Goal: Task Accomplishment & Management: Complete application form

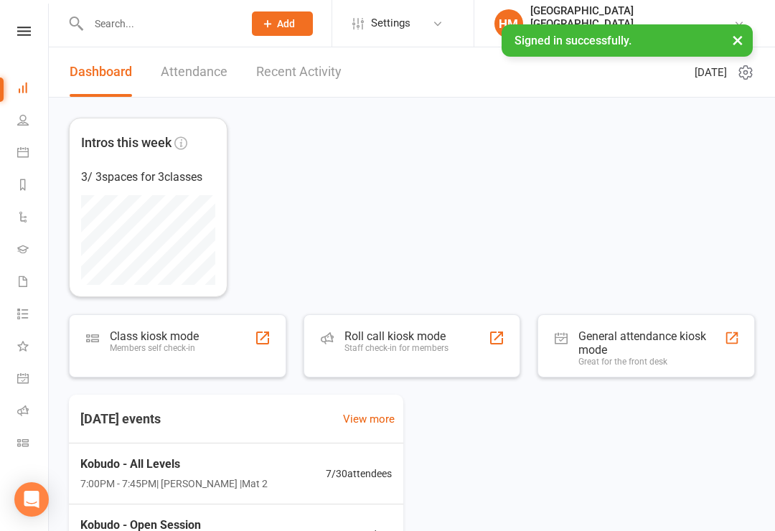
click at [120, 27] on input "text" at bounding box center [158, 24] width 149 height 20
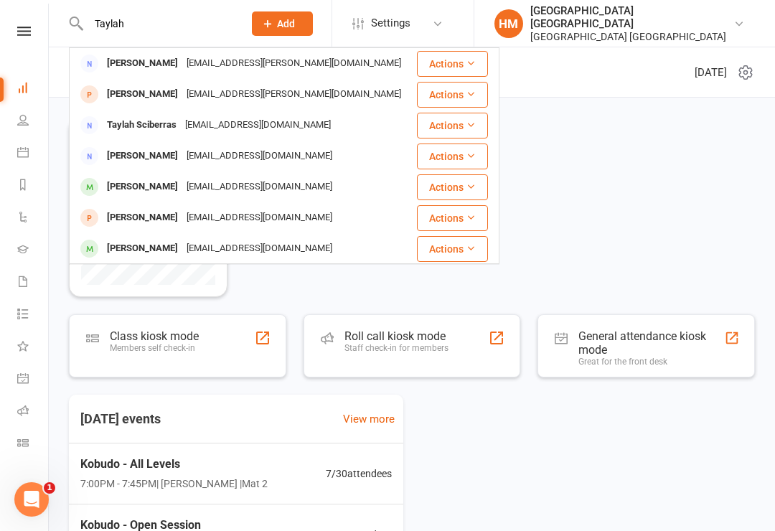
type input "Taylah"
click at [134, 187] on div "[PERSON_NAME]" at bounding box center [143, 187] width 80 height 21
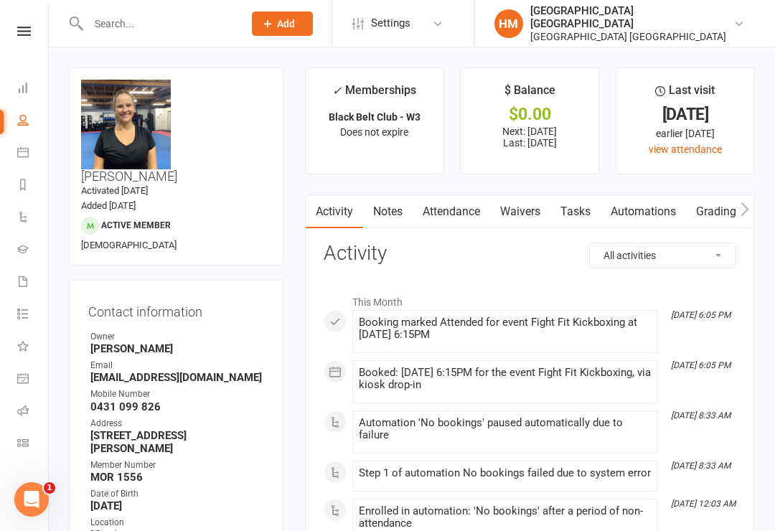
click at [508, 220] on link "Waivers" at bounding box center [520, 211] width 60 height 33
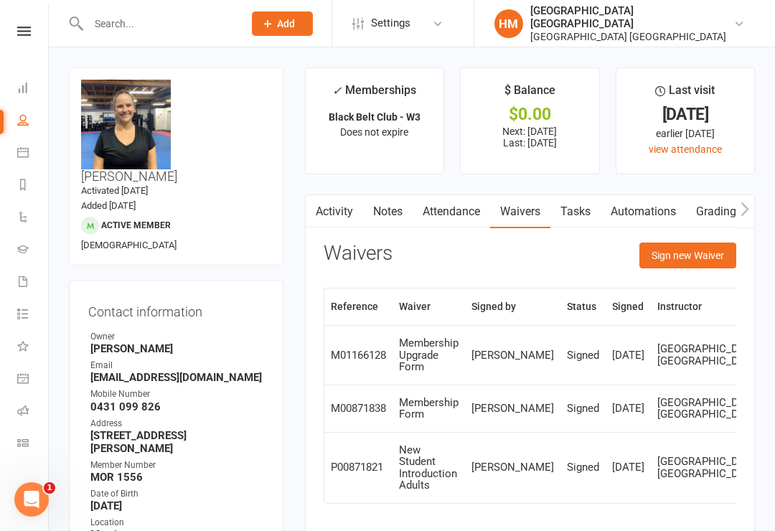
click at [698, 247] on button "Sign new Waiver" at bounding box center [688, 256] width 97 height 26
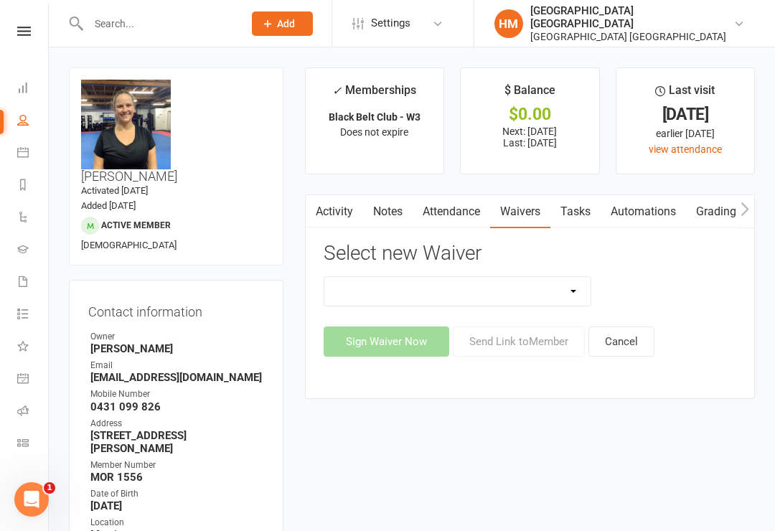
click at [510, 291] on select "App membership only Cancellation Form Change to payment frequency Fitness Chall…" at bounding box center [458, 291] width 267 height 29
select select "5433"
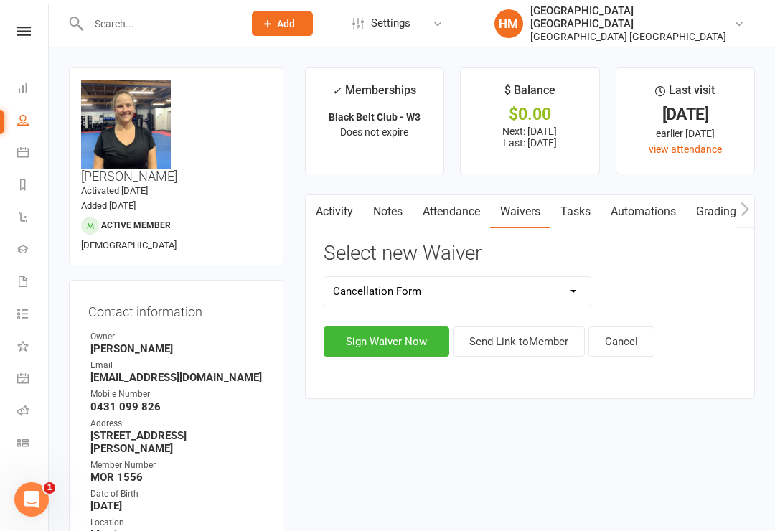
click at [379, 342] on button "Sign Waiver Now" at bounding box center [387, 342] width 126 height 30
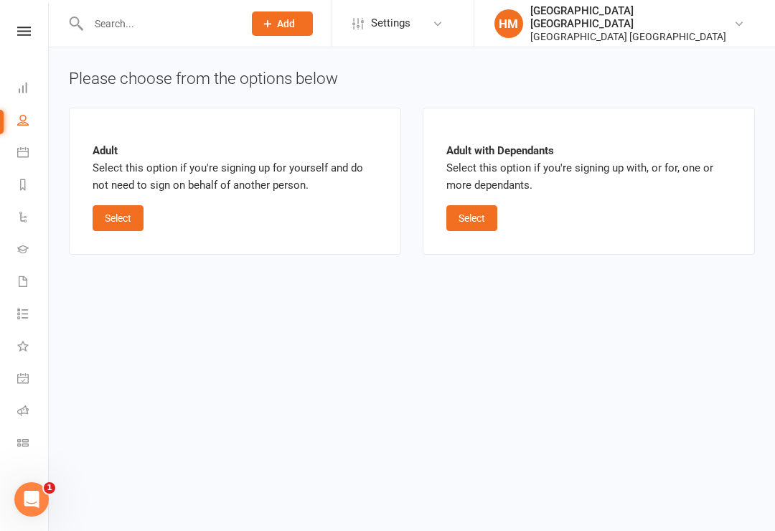
click at [106, 214] on button "Select" at bounding box center [118, 218] width 51 height 26
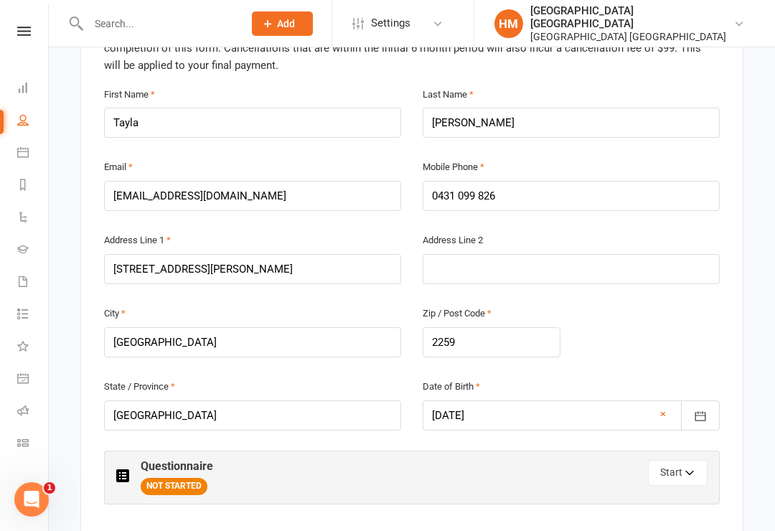
scroll to position [442, 0]
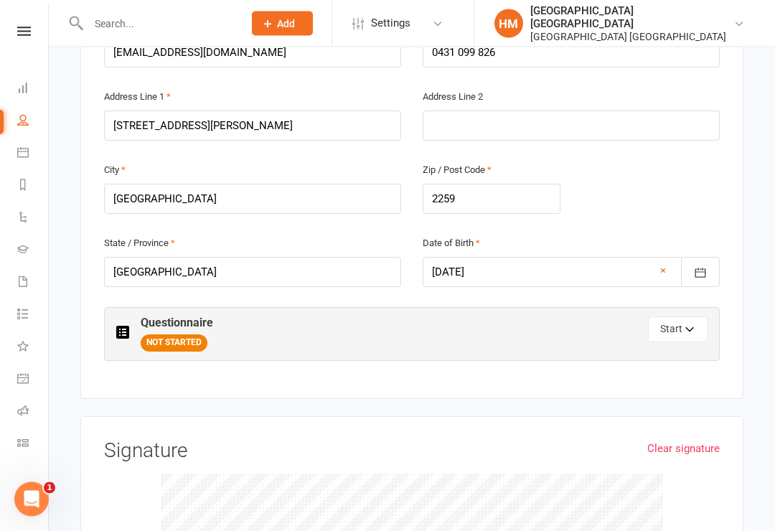
click at [671, 317] on button "Start" at bounding box center [678, 330] width 60 height 26
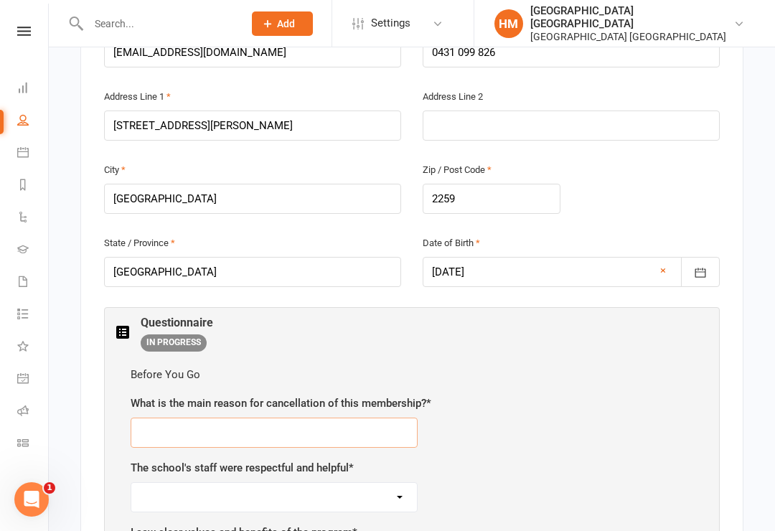
click at [181, 418] on input "text" at bounding box center [274, 433] width 287 height 30
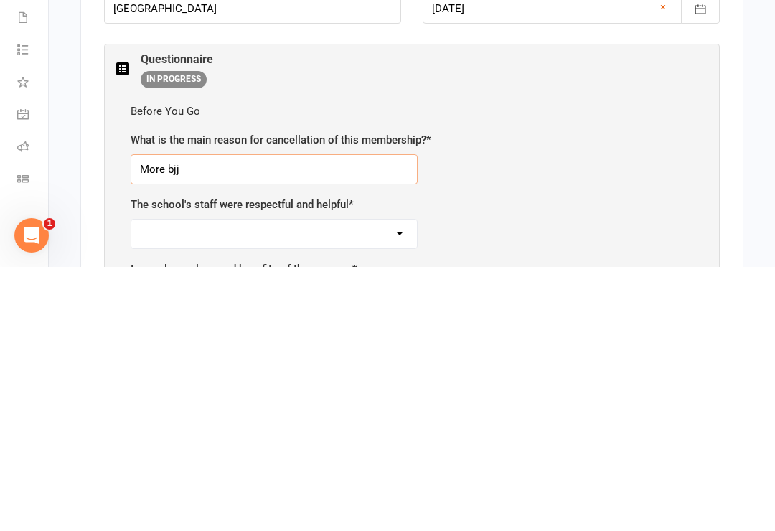
type input "More bjj"
click at [160, 484] on select "Strongly agree Agree Neutral Disagree Strongly disagree" at bounding box center [274, 498] width 286 height 29
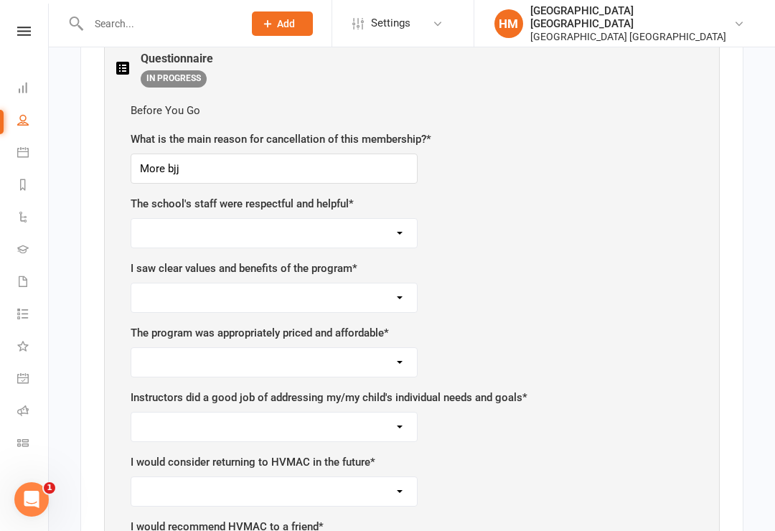
click at [399, 219] on select "Strongly agree Agree Neutral Disagree Strongly disagree" at bounding box center [274, 233] width 286 height 29
select select "Strongly agree"
click at [162, 284] on select "Strongly agree Agree Neutral Disagree Strongly disagree" at bounding box center [274, 298] width 286 height 29
select select "Strongly agree"
click at [162, 348] on select "Strongly agree Agree Neutral Disagree Strongly disagree" at bounding box center [274, 362] width 286 height 29
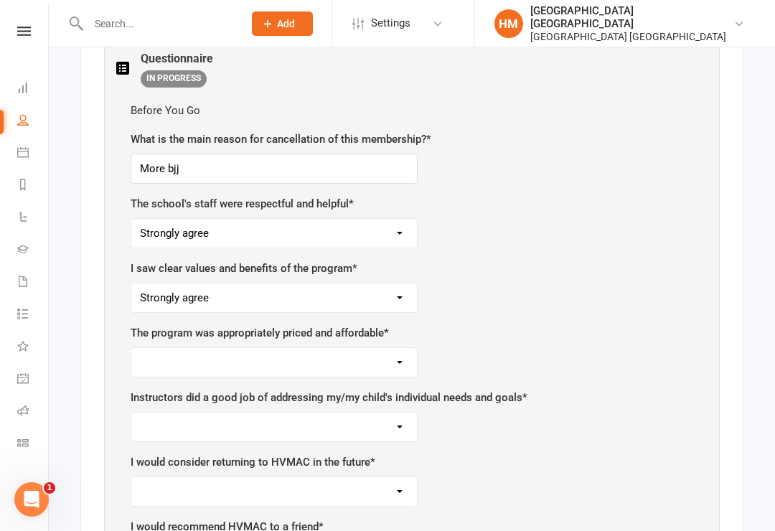
select select "Strongly agree"
click at [158, 413] on select "Strongly agree Agree Neutral Disagree Strongly disagree" at bounding box center [274, 427] width 286 height 29
select select "Strongly agree"
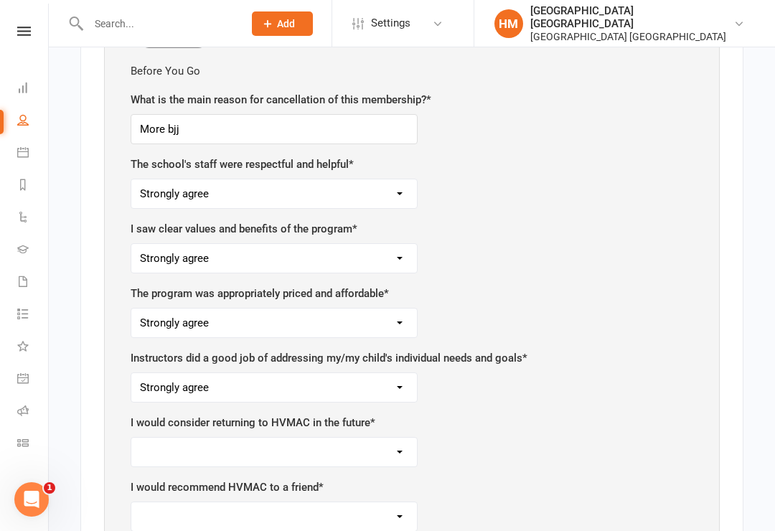
scroll to position [878, 0]
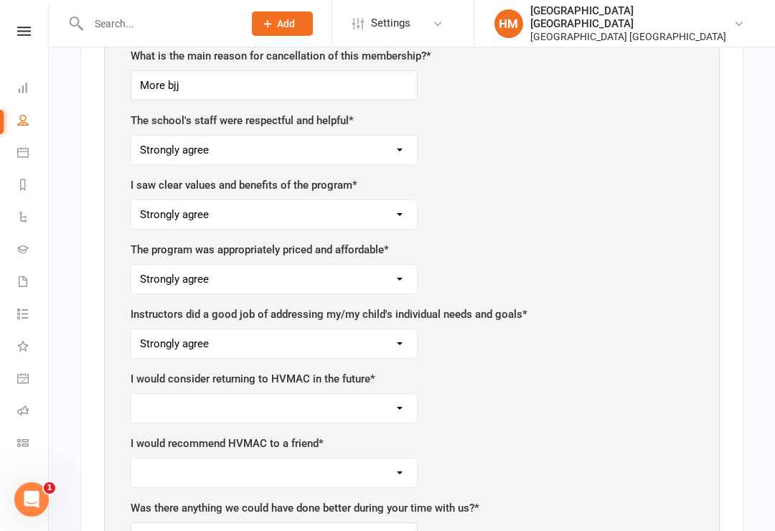
click at [146, 394] on select "Strongly agree Agree Neutral Disagree Strongly disagree" at bounding box center [274, 408] width 286 height 29
select select "Strongly agree"
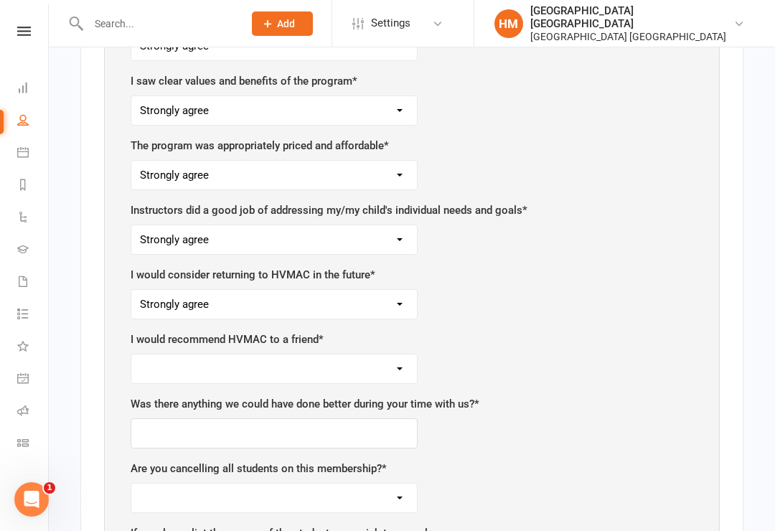
scroll to position [986, 0]
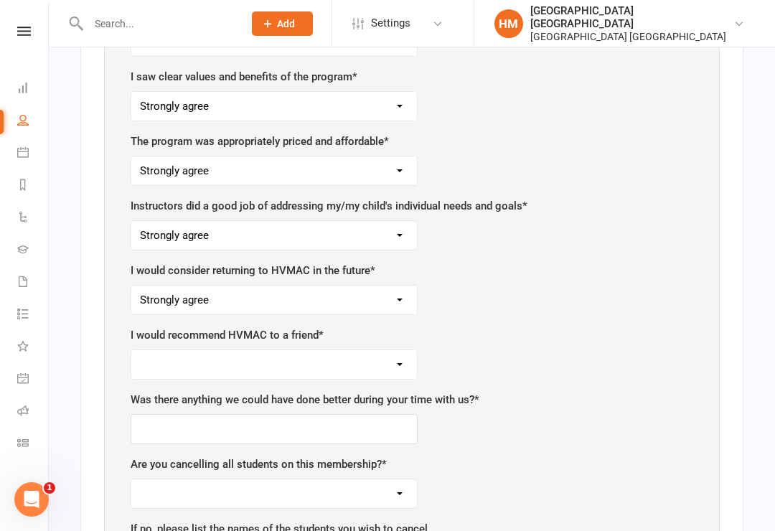
click at [162, 350] on select "Strongly agree Agree Neutral Disagree Strongly disagree" at bounding box center [274, 364] width 286 height 29
select select "Strongly agree"
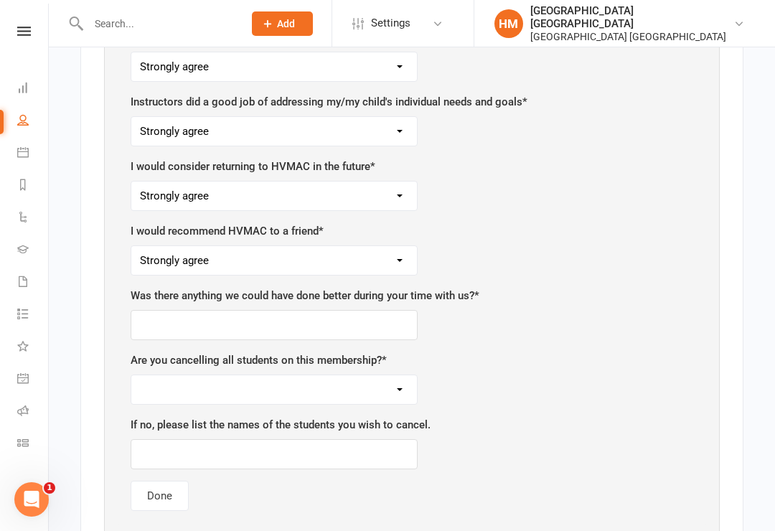
scroll to position [1093, 0]
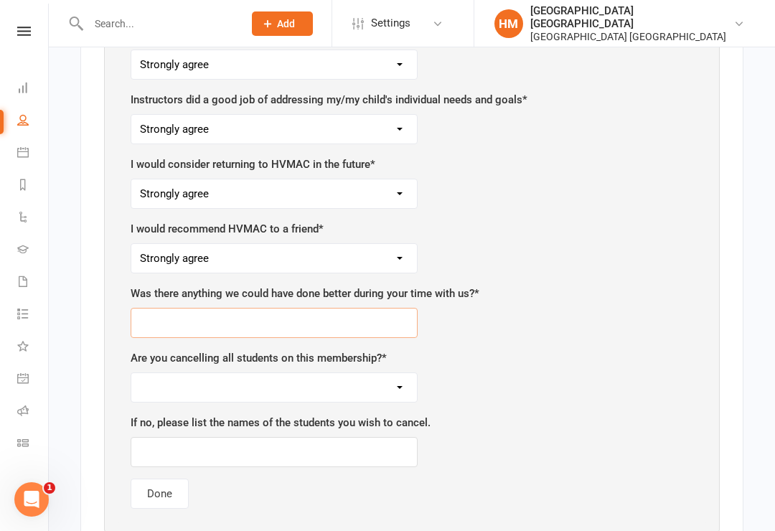
click at [162, 308] on input "text" at bounding box center [274, 323] width 287 height 30
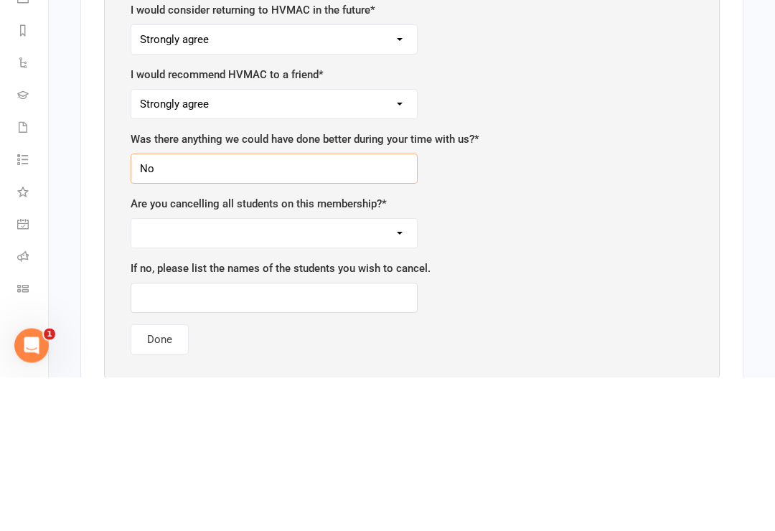
type input "No"
click at [159, 373] on select "Yes No" at bounding box center [274, 387] width 286 height 29
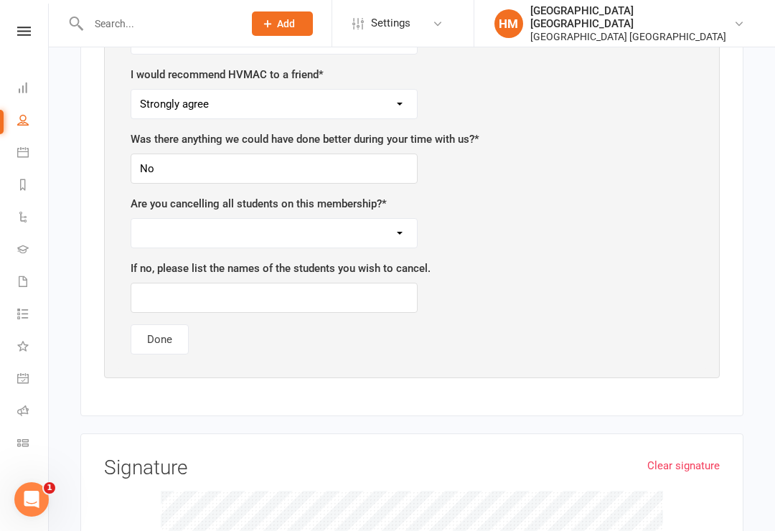
click at [155, 219] on select "Yes No" at bounding box center [274, 233] width 286 height 29
select select "Yes"
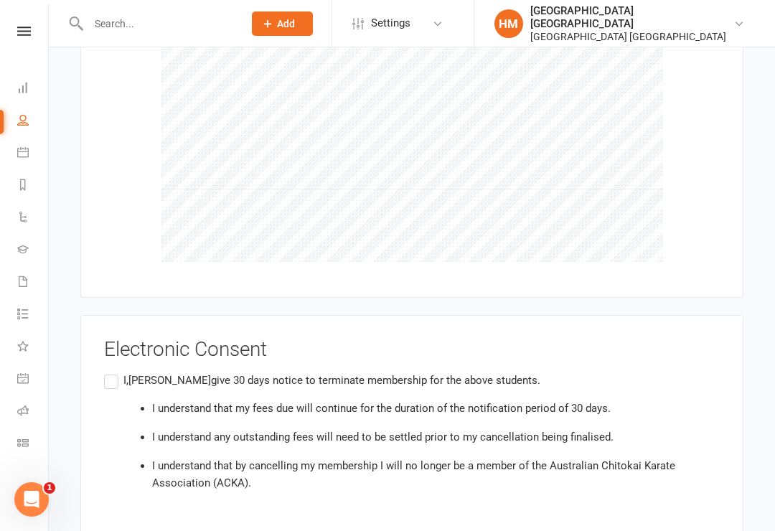
scroll to position [1693, 0]
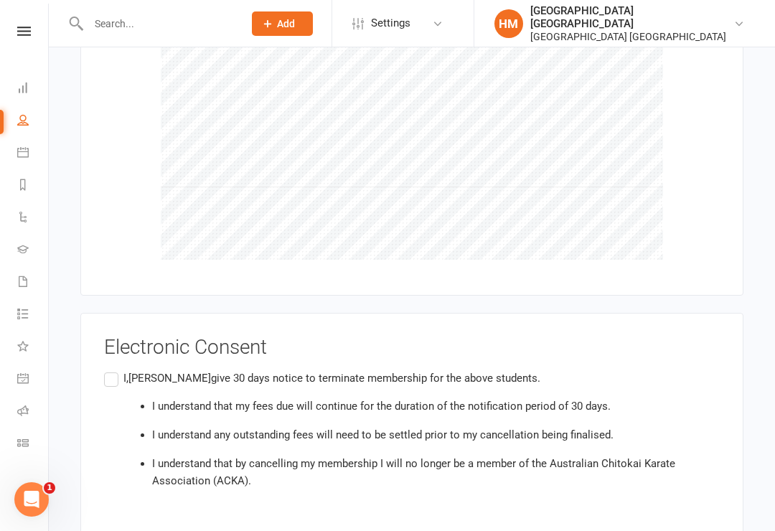
click at [108, 370] on label "I, [PERSON_NAME] give 30 days notice to terminate membership for the above stud…" at bounding box center [412, 435] width 616 height 131
click at [108, 370] on input "I, [PERSON_NAME] give 30 days notice to terminate membership for the above stud…" at bounding box center [108, 370] width 9 height 0
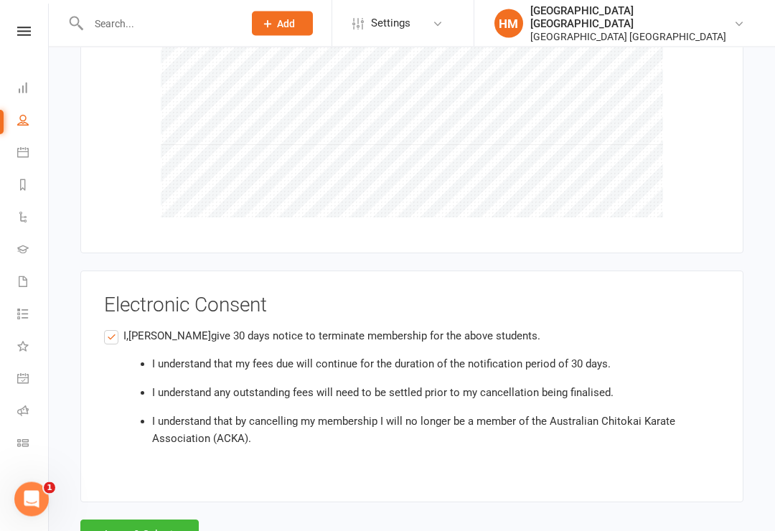
scroll to position [1748, 0]
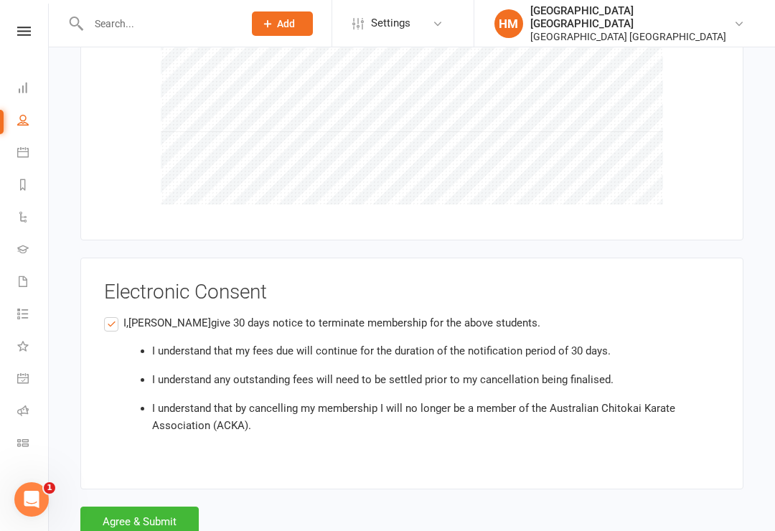
click at [126, 507] on button "Agree & Submit" at bounding box center [139, 522] width 118 height 30
